Goal: Navigation & Orientation: Find specific page/section

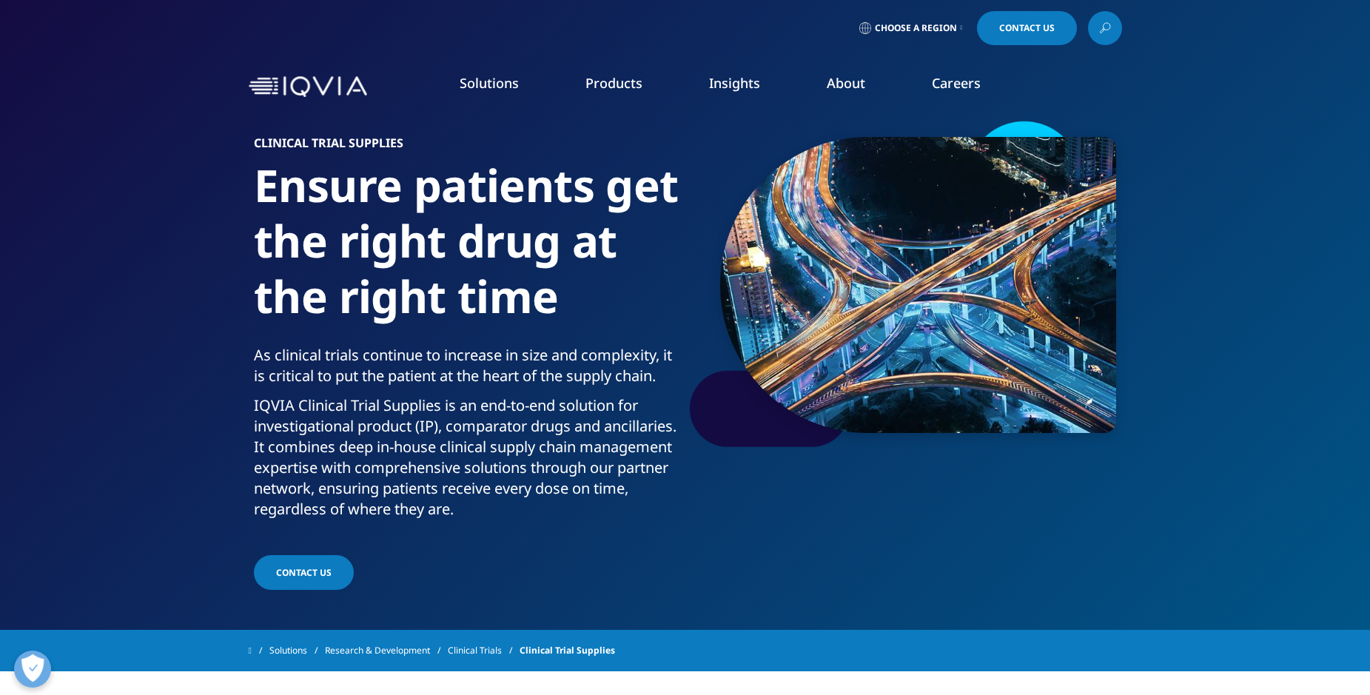
click at [961, 28] on icon at bounding box center [962, 28] width 2 height 6
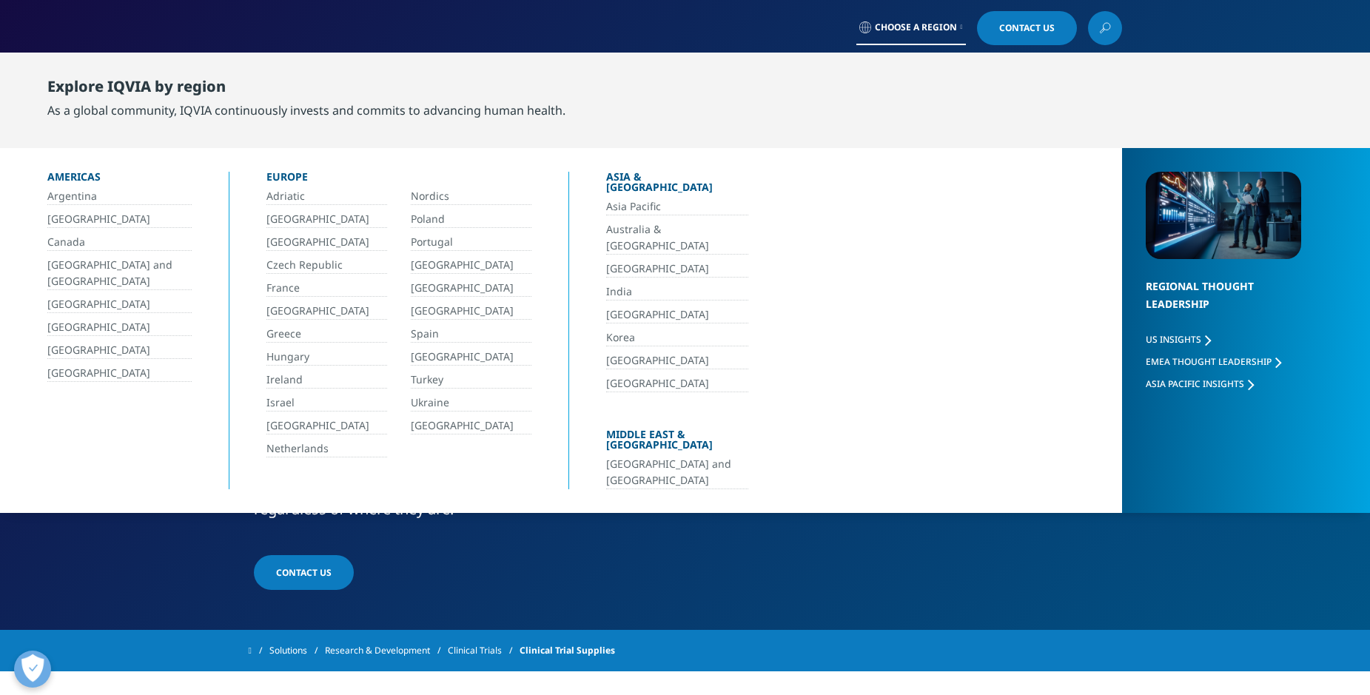
drag, startPoint x: 1297, startPoint y: 161, endPoint x: 1297, endPoint y: 150, distance: 11.1
click at [1297, 161] on div "Regional Thought Leadership US Insights EMEA Thought Leadership" at bounding box center [1246, 330] width 248 height 365
click at [85, 242] on link "Canada" at bounding box center [119, 242] width 144 height 17
